Goal: Task Accomplishment & Management: Complete application form

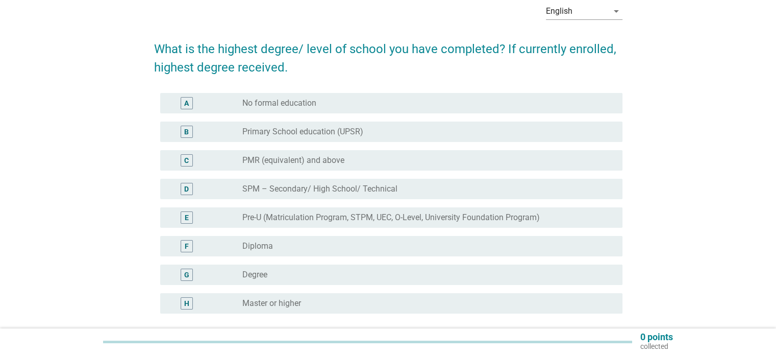
scroll to position [102, 0]
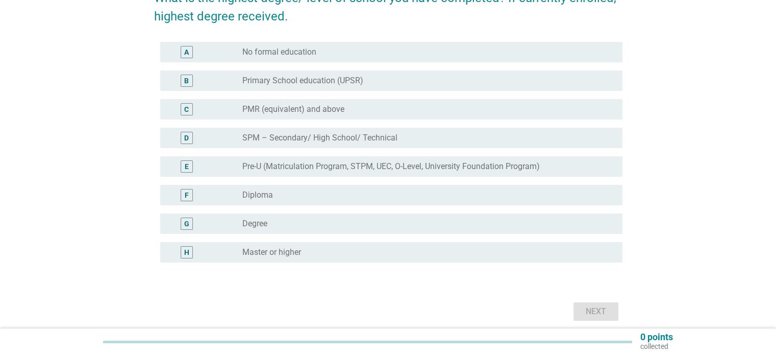
click at [278, 222] on div "radio_button_unchecked Degree" at bounding box center [423, 223] width 363 height 10
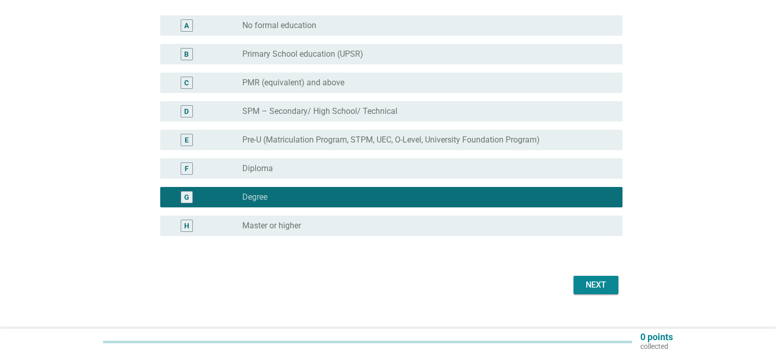
scroll to position [143, 0]
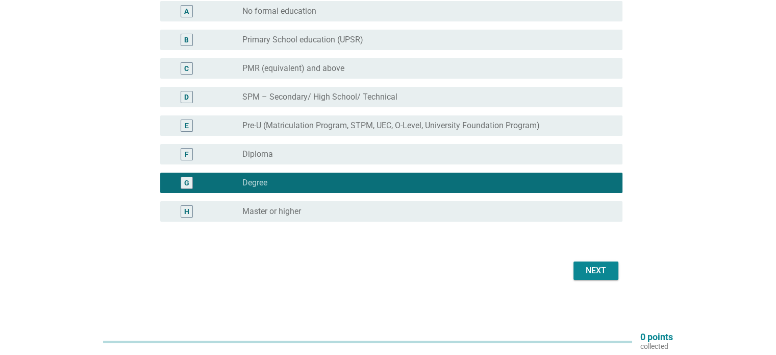
click at [595, 264] on div "Next" at bounding box center [596, 270] width 29 height 12
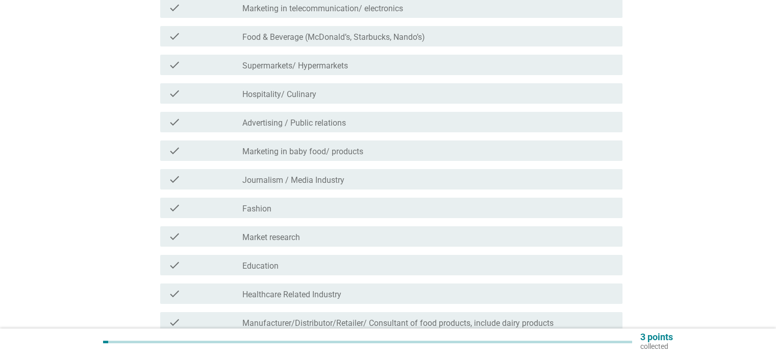
scroll to position [0, 0]
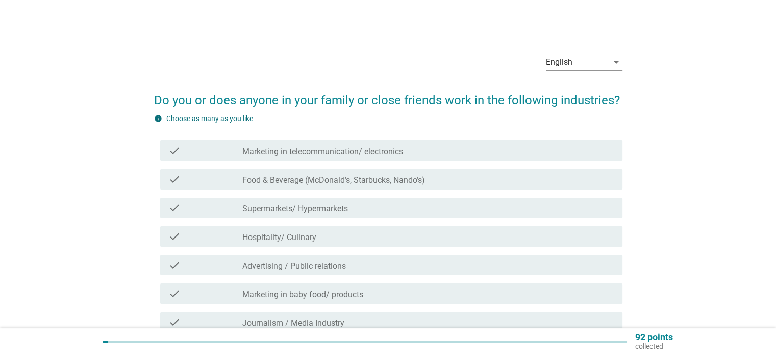
click at [363, 153] on label "Marketing in telecommunication/ electronics" at bounding box center [322, 151] width 161 height 10
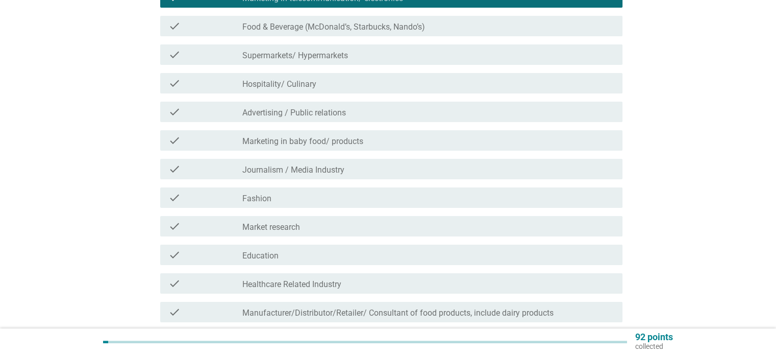
scroll to position [204, 0]
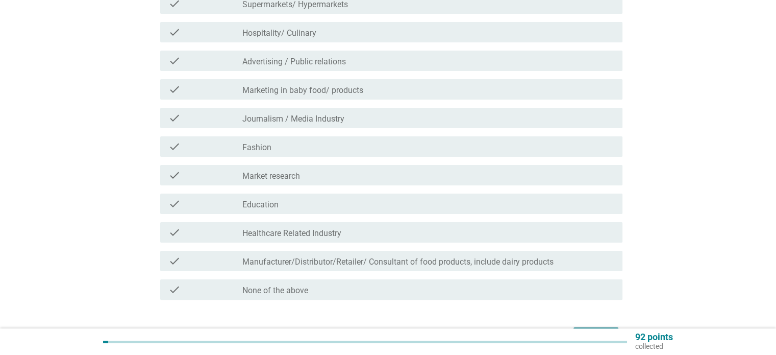
click at [325, 180] on div "check_box_outline_blank Market research" at bounding box center [427, 175] width 371 height 12
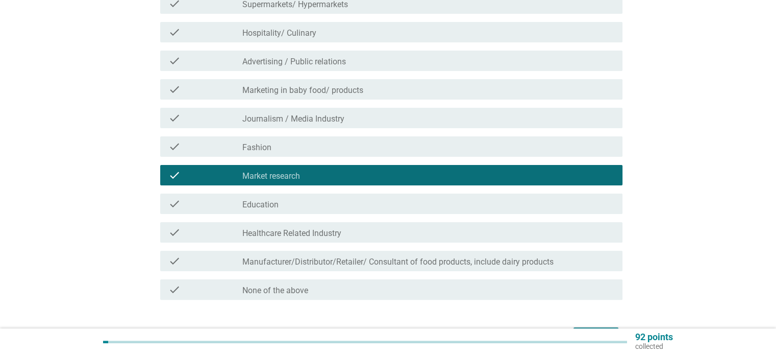
click at [337, 234] on label "Healthcare Related Industry" at bounding box center [291, 233] width 99 height 10
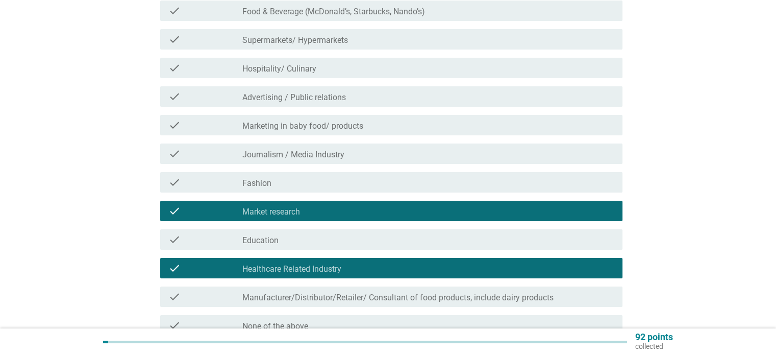
scroll to position [102, 0]
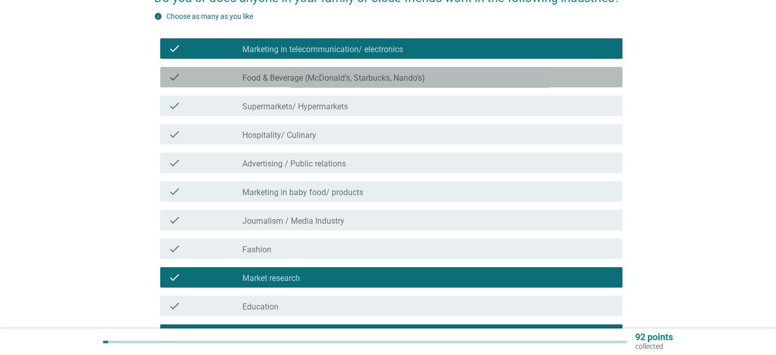
click at [484, 73] on div "check_box_outline_blank Food & Beverage (McDonald’s, Starbucks, Nando’s)" at bounding box center [427, 77] width 371 height 12
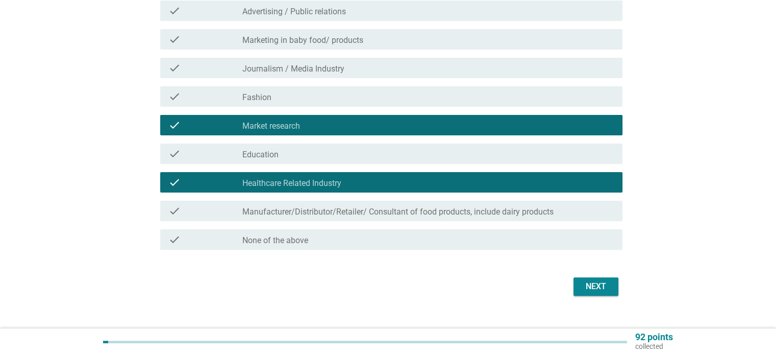
scroll to position [255, 0]
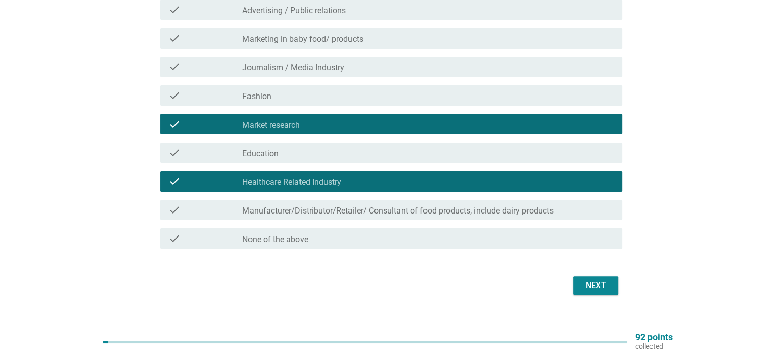
click at [602, 284] on div "Next" at bounding box center [596, 285] width 29 height 12
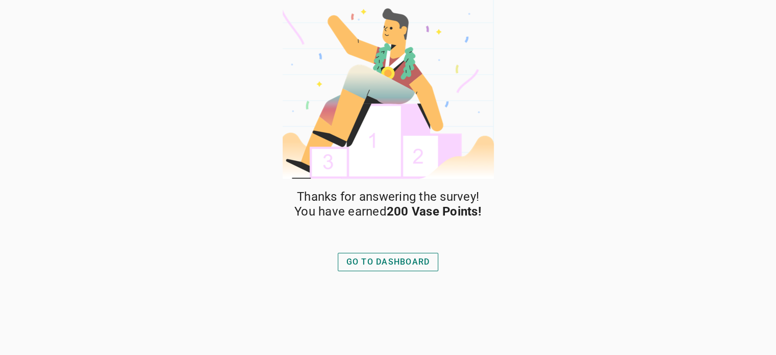
click at [391, 265] on div "GO TO DASHBOARD" at bounding box center [388, 262] width 84 height 12
